Goal: Task Accomplishment & Management: Manage account settings

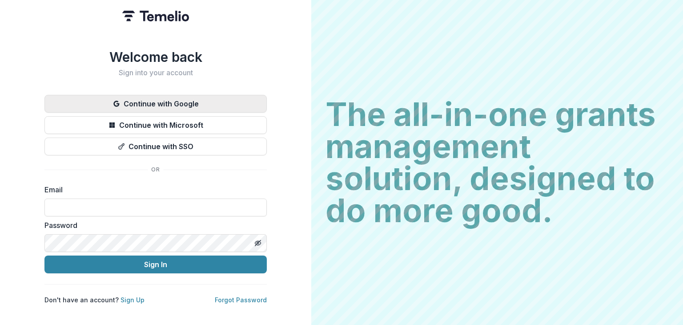
click at [162, 97] on button "Continue with Google" at bounding box center [155, 104] width 222 height 18
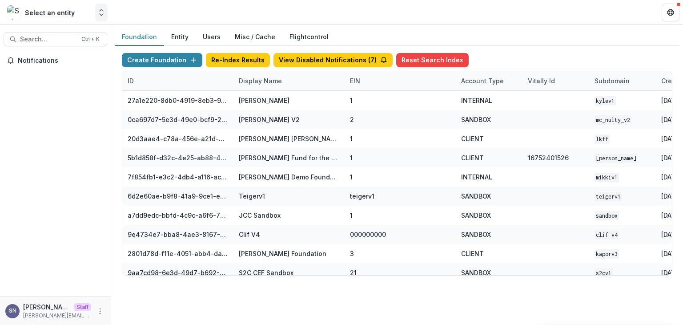
click at [100, 19] on button "Open entity switcher" at bounding box center [101, 13] width 12 height 18
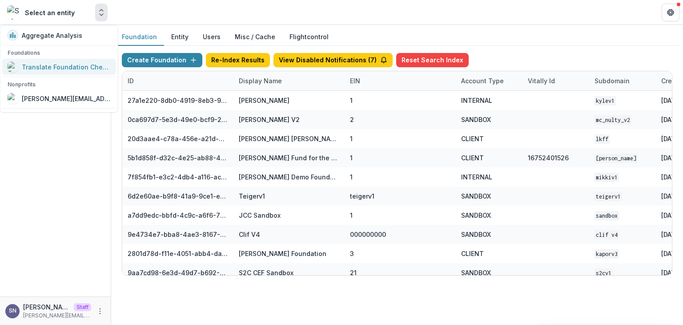
click at [44, 64] on div "Translate Foundation Checks" at bounding box center [66, 66] width 89 height 9
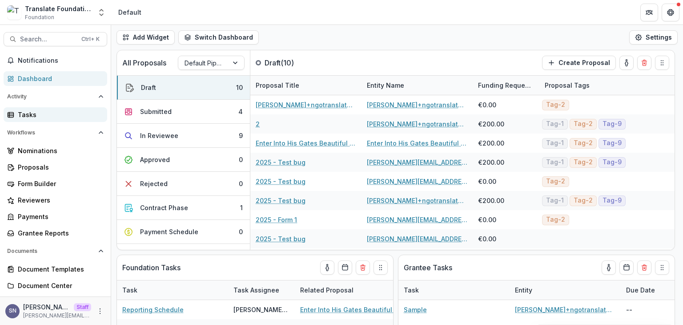
click at [31, 112] on div "Tasks" at bounding box center [59, 114] width 82 height 9
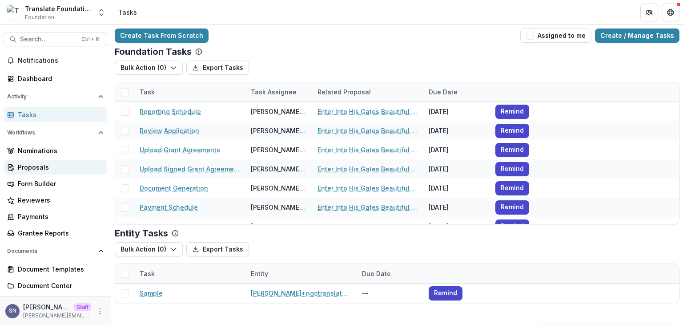
click at [29, 170] on div "Proposals" at bounding box center [59, 166] width 82 height 9
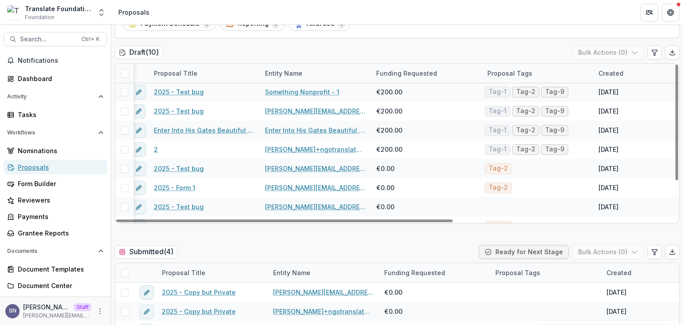
scroll to position [30, 0]
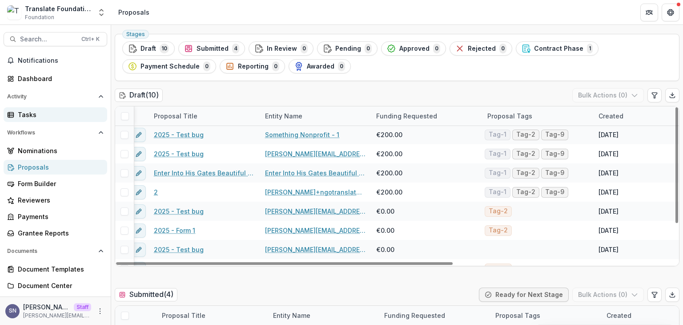
click at [33, 111] on div "Tasks" at bounding box center [59, 114] width 82 height 9
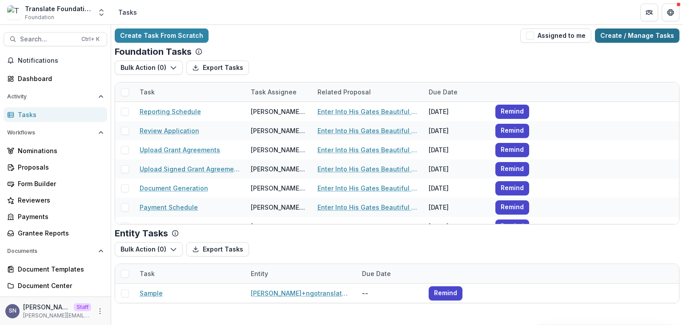
click at [635, 29] on link "Create / Manage Tasks" at bounding box center [637, 35] width 85 height 14
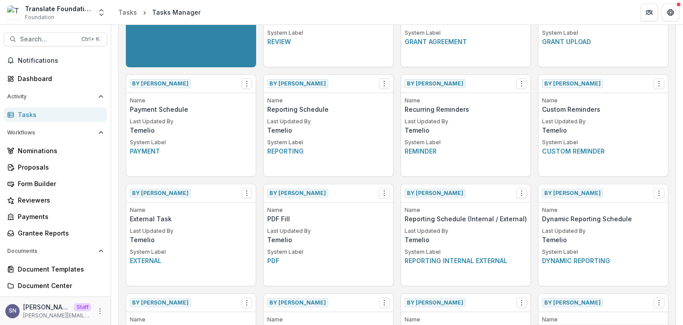
scroll to position [100, 0]
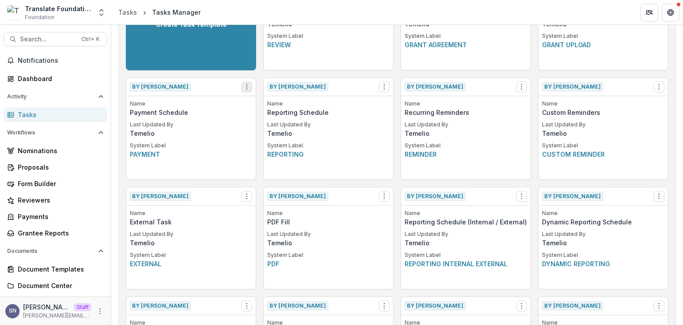
click at [246, 83] on icon "Options" at bounding box center [246, 86] width 7 height 7
click at [273, 116] on link "Create Task From Template" at bounding box center [297, 119] width 109 height 15
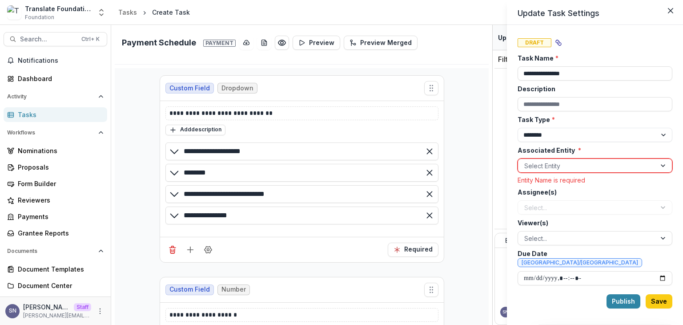
click at [539, 160] on div at bounding box center [586, 165] width 125 height 11
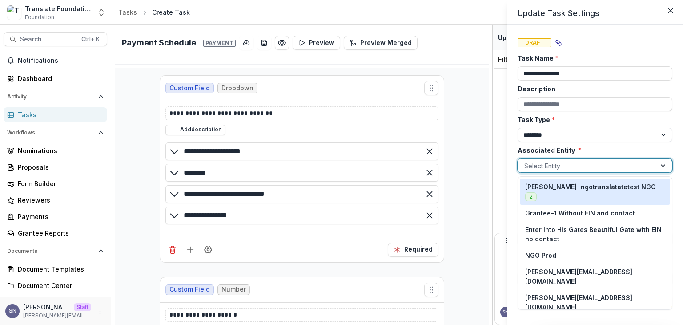
click at [576, 197] on div "anveet+ngotranslatatetest NGO 2" at bounding box center [595, 191] width 140 height 19
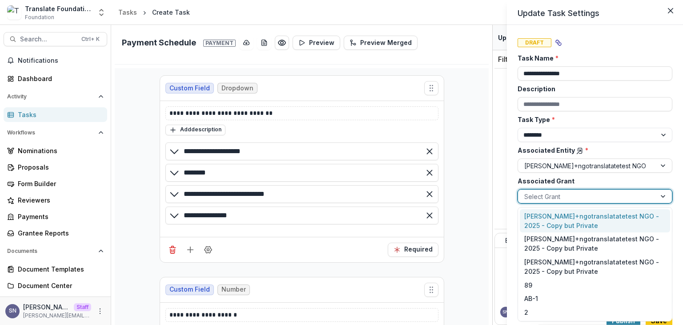
click at [559, 197] on div at bounding box center [586, 196] width 125 height 11
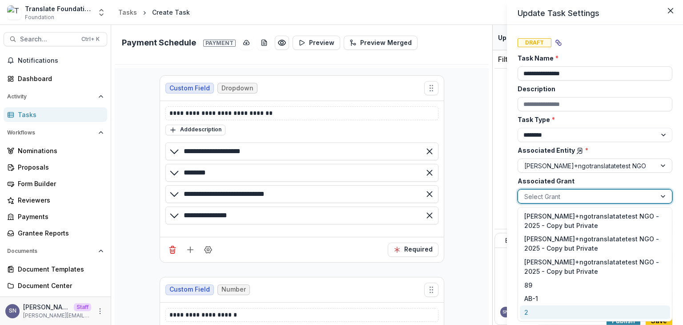
click at [530, 306] on div "2" at bounding box center [595, 312] width 150 height 14
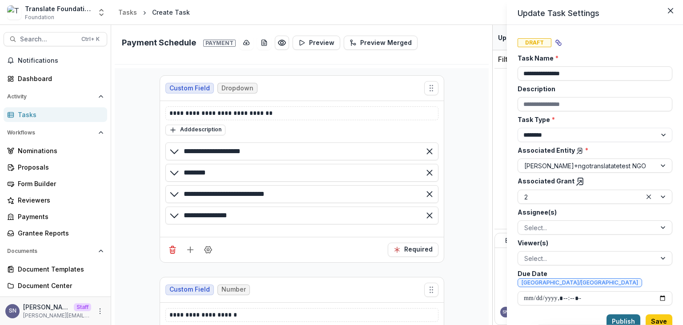
click at [630, 314] on button "Publish" at bounding box center [624, 321] width 34 height 14
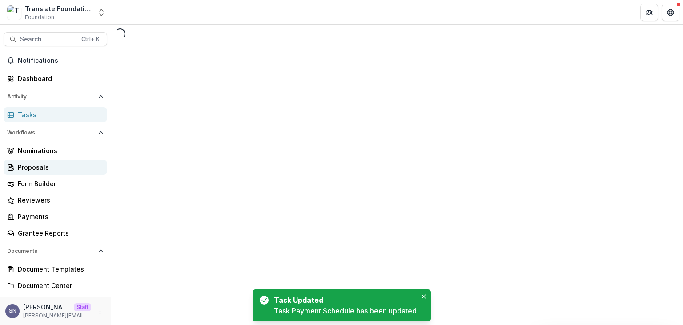
click at [28, 169] on div "Proposals" at bounding box center [59, 166] width 82 height 9
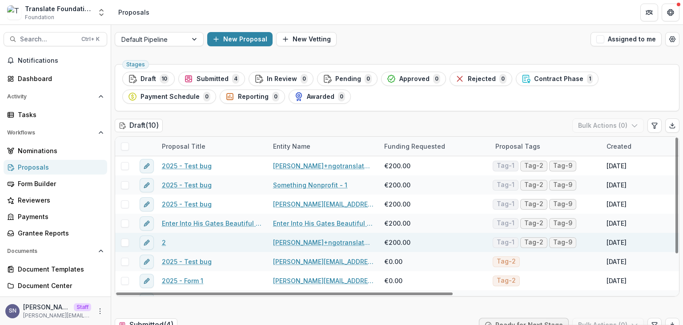
click at [161, 242] on div "2" at bounding box center [212, 242] width 111 height 19
click at [162, 242] on link "2" at bounding box center [164, 241] width 4 height 9
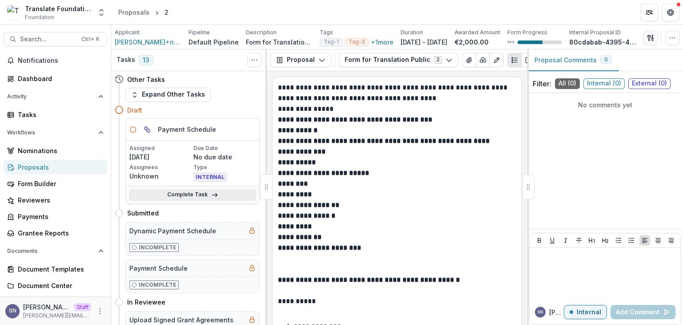
click at [188, 195] on link "Complete Task" at bounding box center [192, 194] width 126 height 11
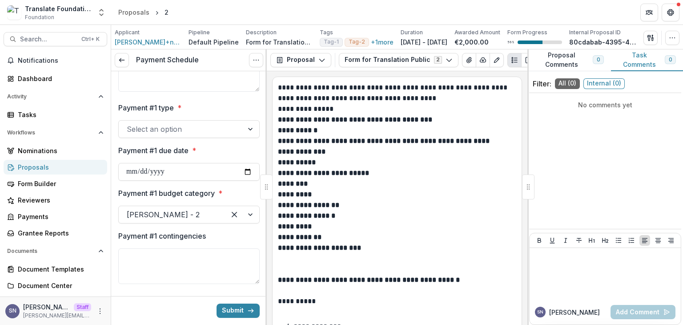
scroll to position [127, 0]
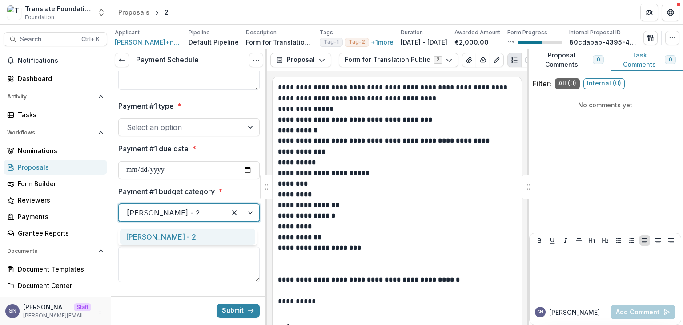
click at [171, 213] on div at bounding box center [172, 212] width 91 height 12
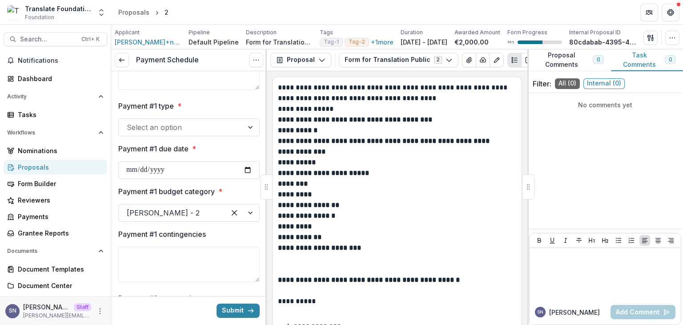
click at [211, 246] on div at bounding box center [188, 245] width 141 height 4
drag, startPoint x: 103, startPoint y: 16, endPoint x: 219, endPoint y: 3, distance: 116.8
click at [219, 3] on header "Proposals 2" at bounding box center [397, 12] width 572 height 24
click at [103, 10] on icon "Open entity switcher" at bounding box center [101, 12] width 9 height 9
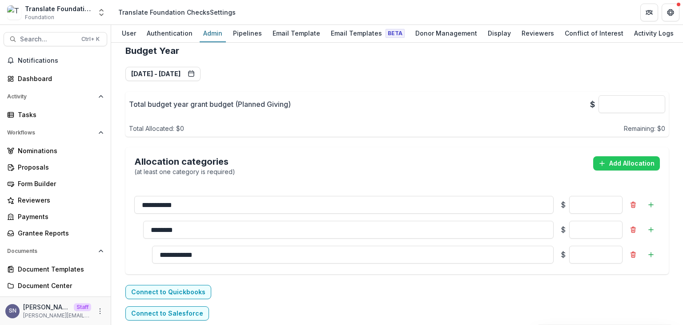
scroll to position [736, 0]
